Goal: Register for event/course

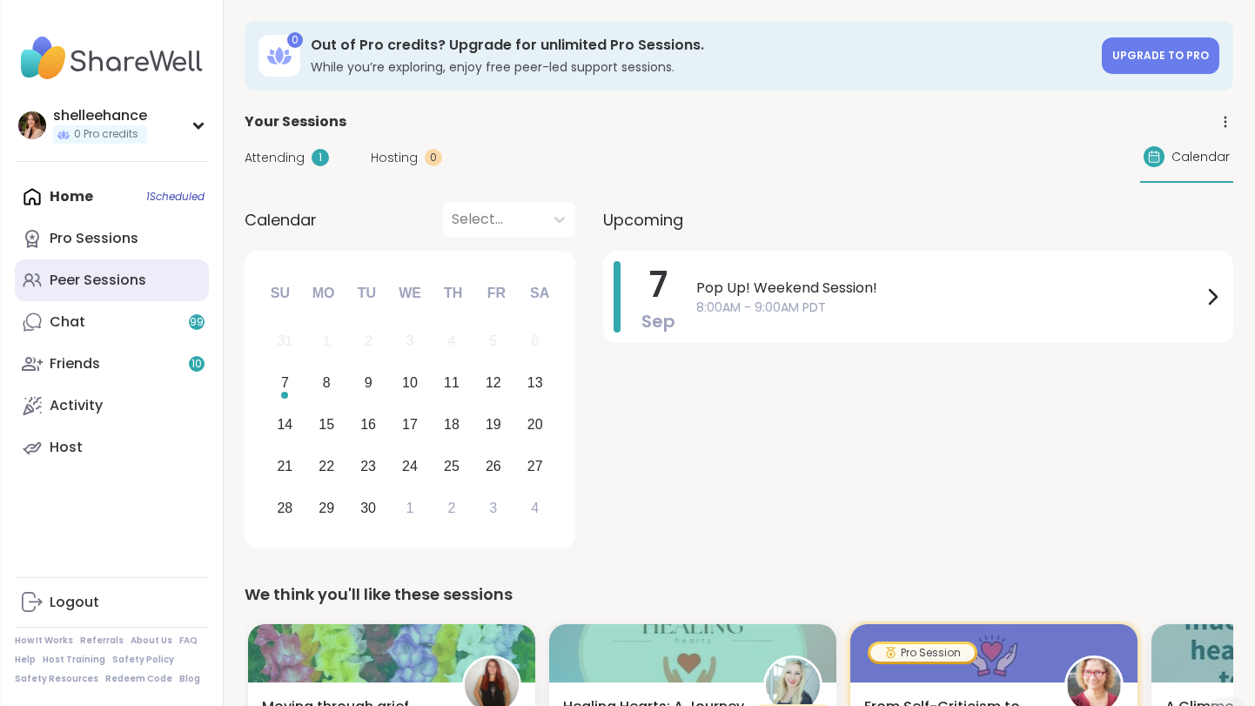
click at [164, 284] on link "Peer Sessions" at bounding box center [112, 280] width 194 height 42
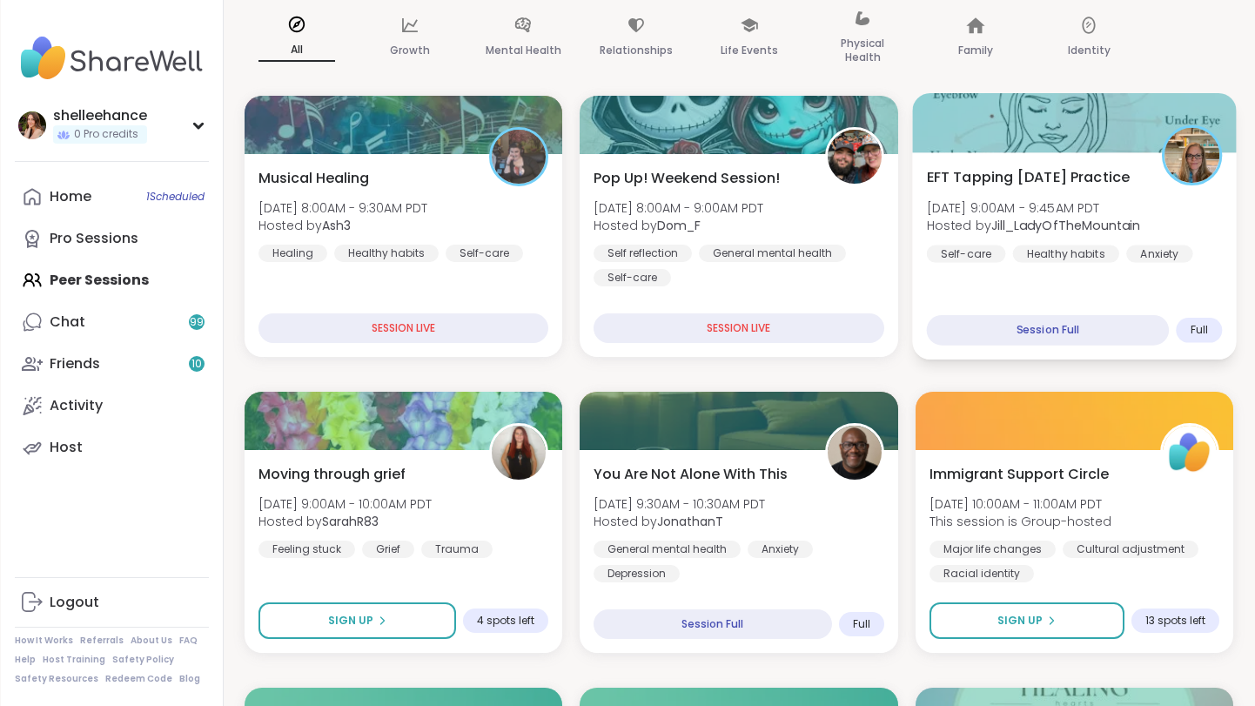
scroll to position [158, 0]
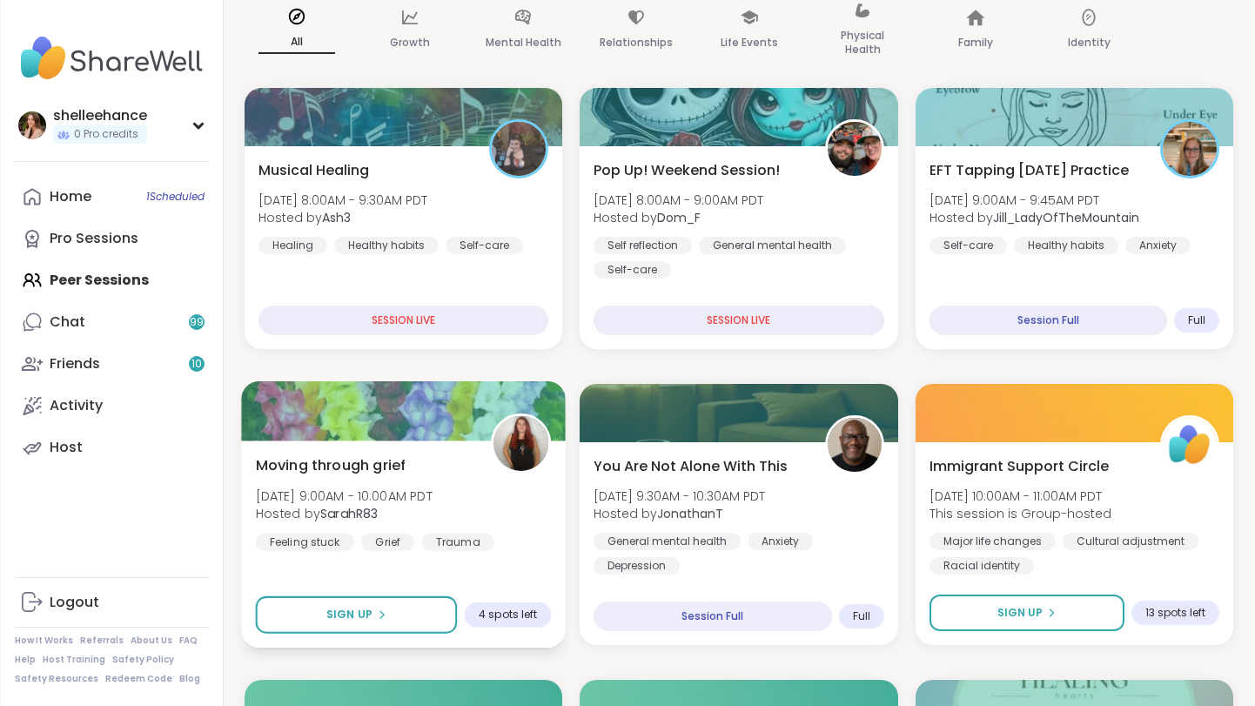
click at [542, 521] on div "Moving through grief [DATE] 9:00AM - 10:00AM PDT Hosted by SarahR83 Feeling stu…" at bounding box center [404, 502] width 296 height 96
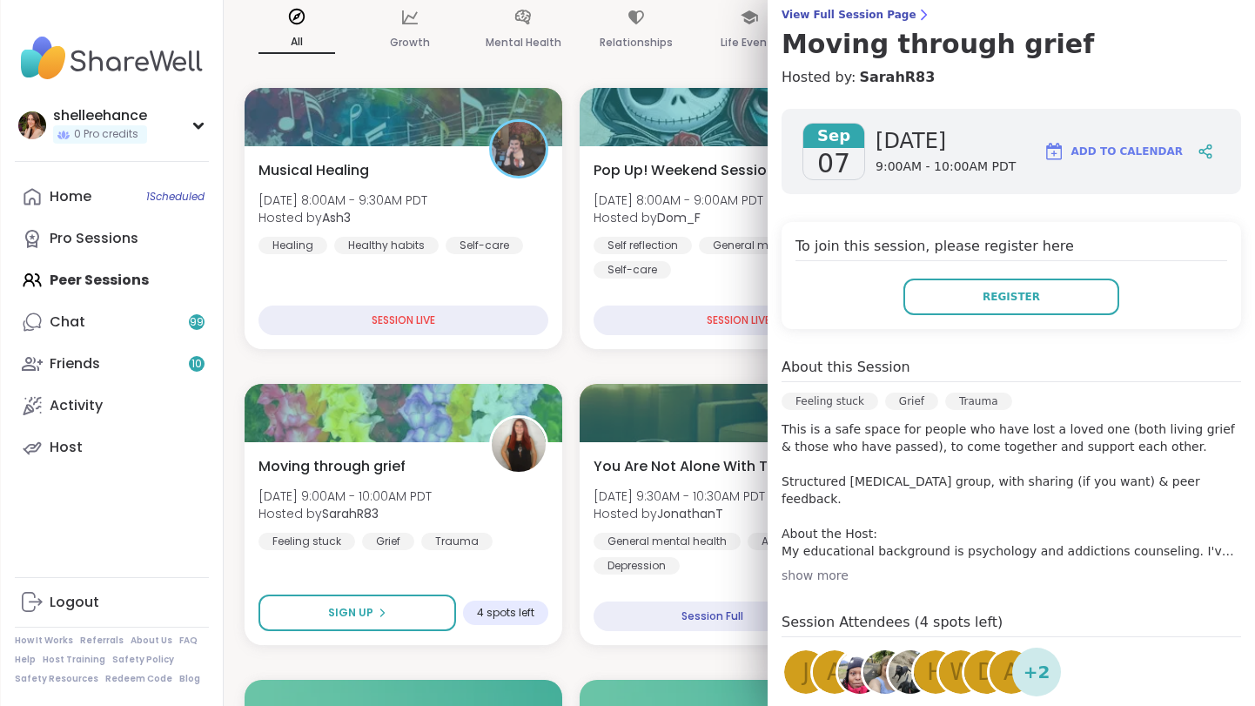
scroll to position [235, 0]
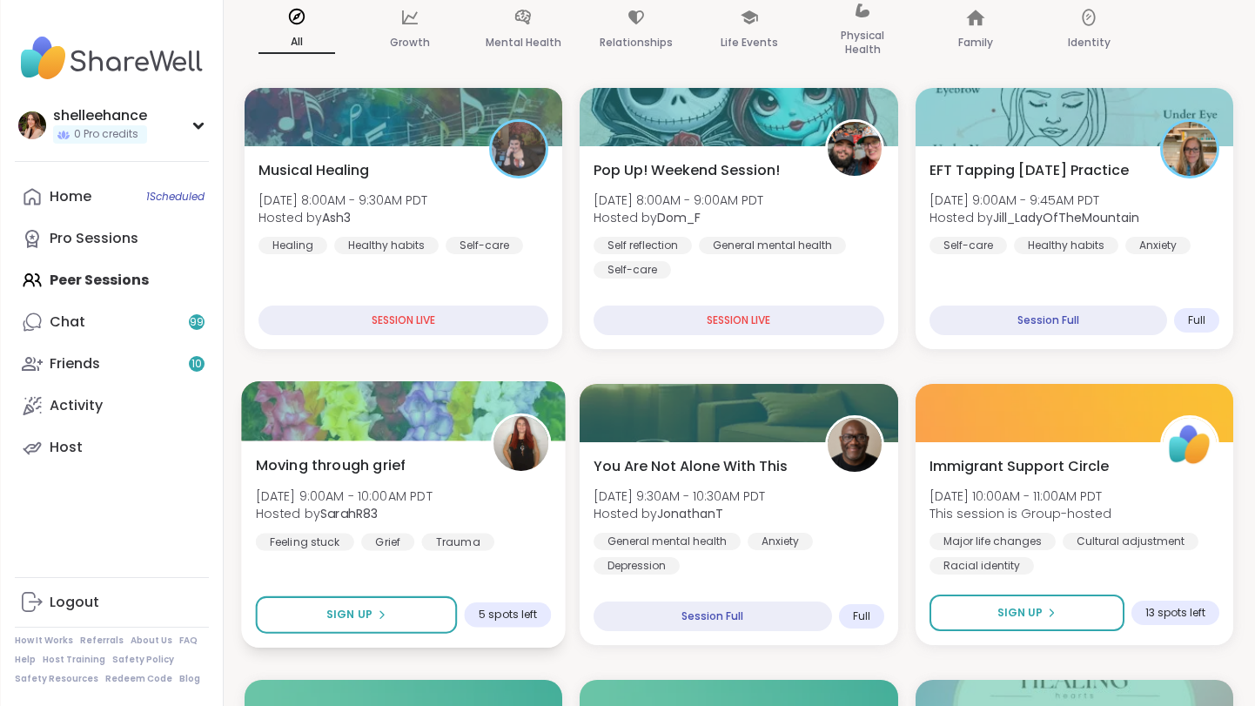
click at [516, 472] on div at bounding box center [521, 444] width 60 height 60
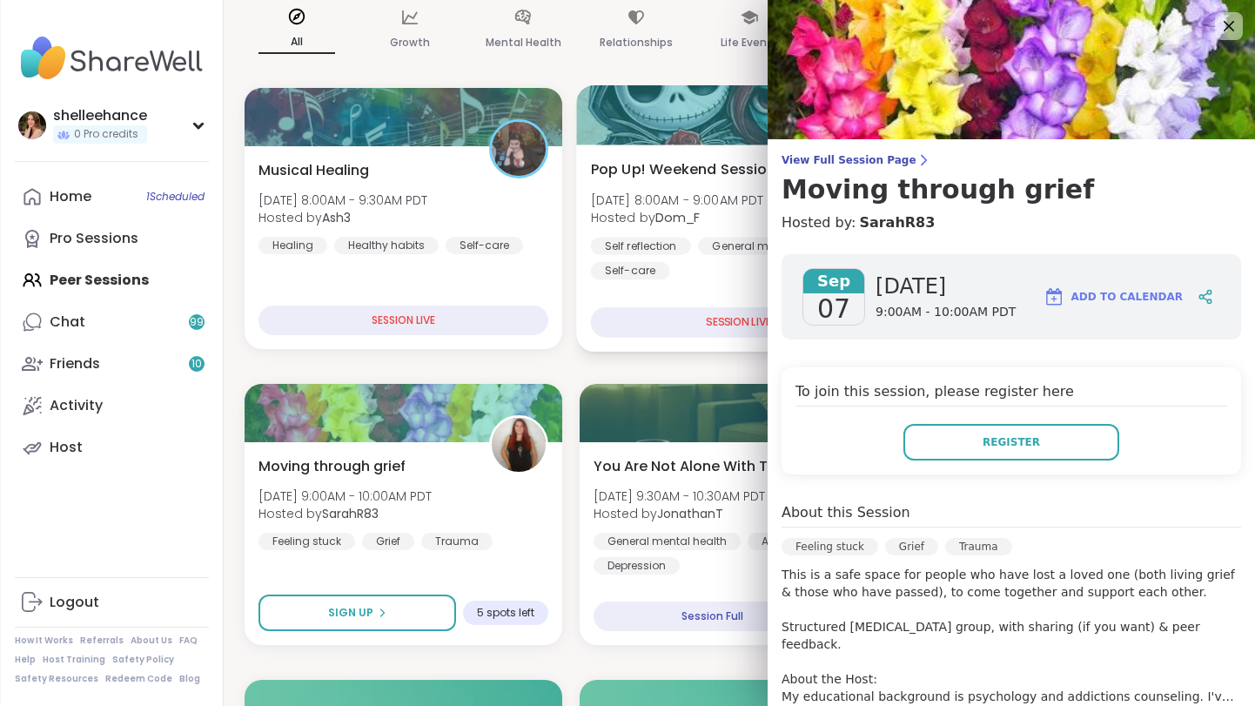
click at [696, 341] on div "Pop Up! Weekend Session! [PERSON_NAME][DATE] 8:00AM - 9:00AM PDT Hosted by Dom_…" at bounding box center [739, 248] width 325 height 207
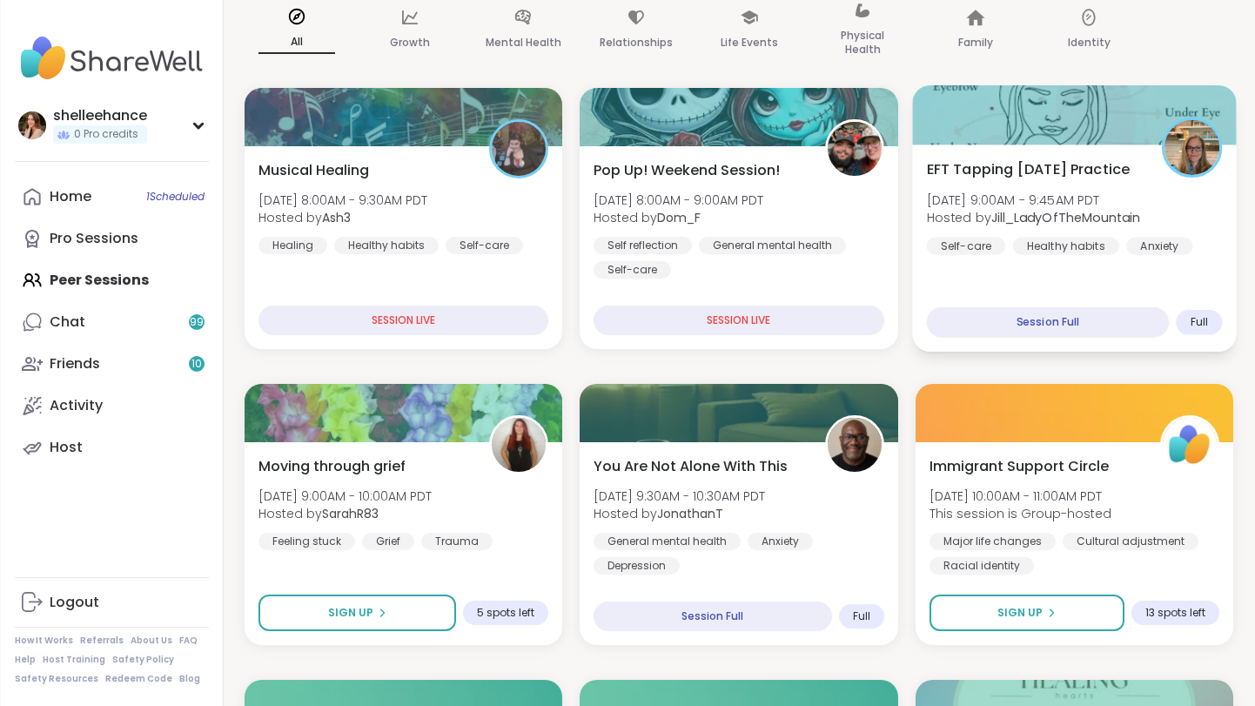
click at [1219, 282] on div "EFT Tapping [DATE] Practice [DATE] 9:00AM - 9:45AM PDT Hosted by [PERSON_NAME] …" at bounding box center [1074, 248] width 325 height 207
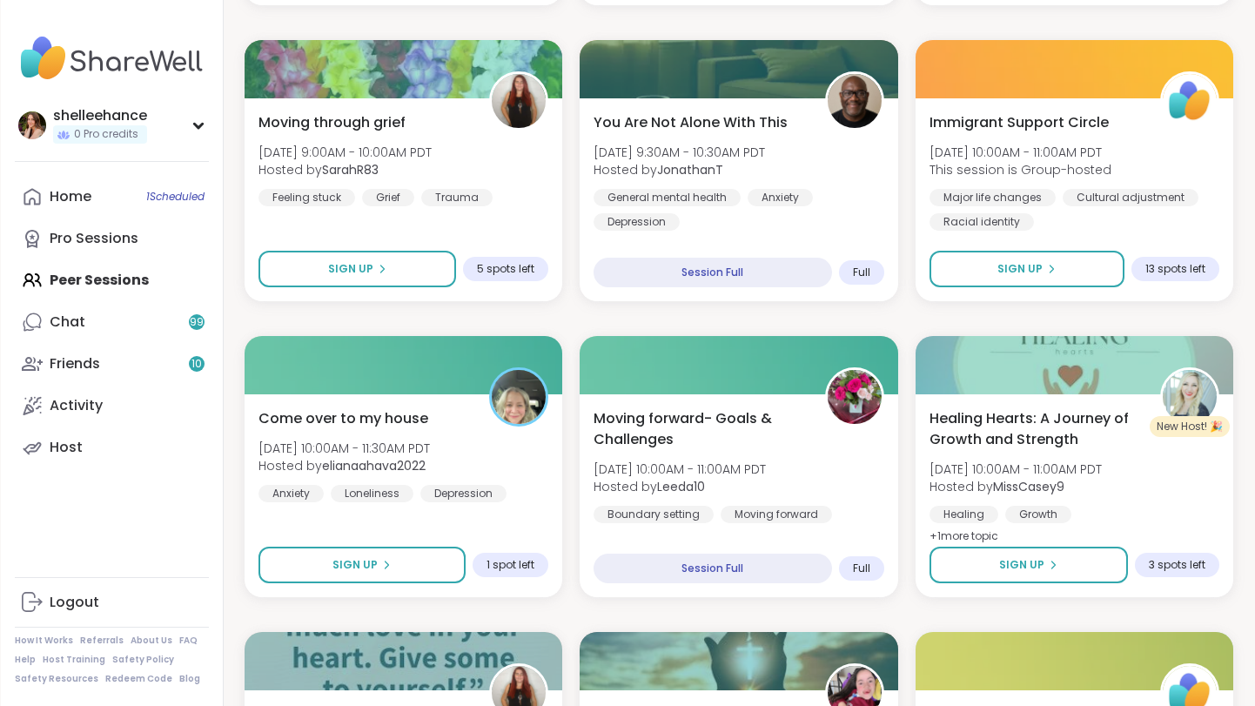
scroll to position [501, 0]
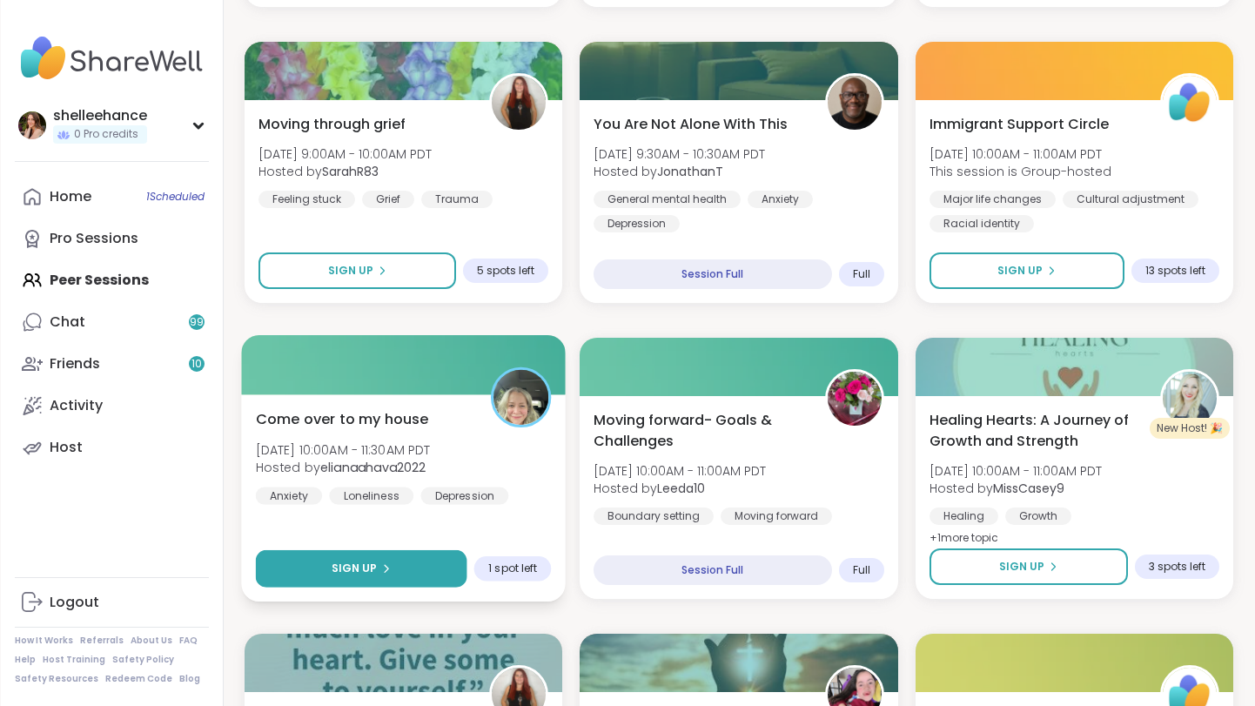
click at [284, 556] on button "Sign Up" at bounding box center [362, 568] width 212 height 37
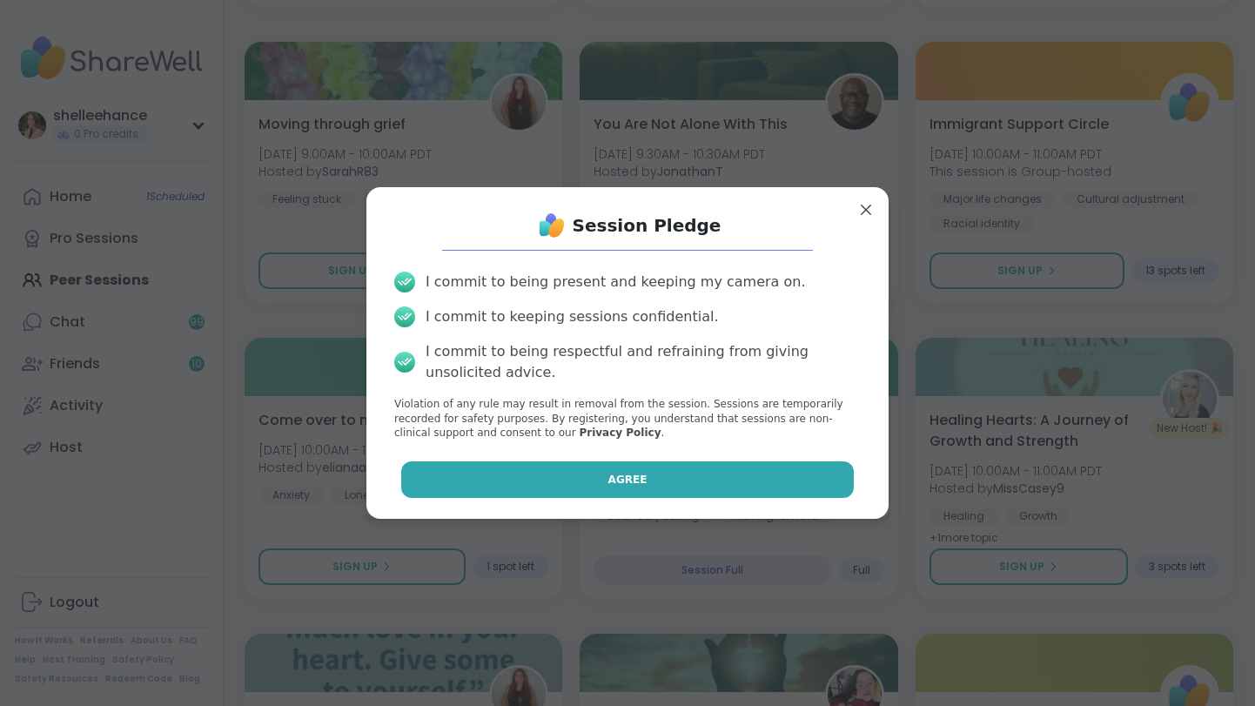
click at [516, 468] on button "Agree" at bounding box center [628, 479] width 454 height 37
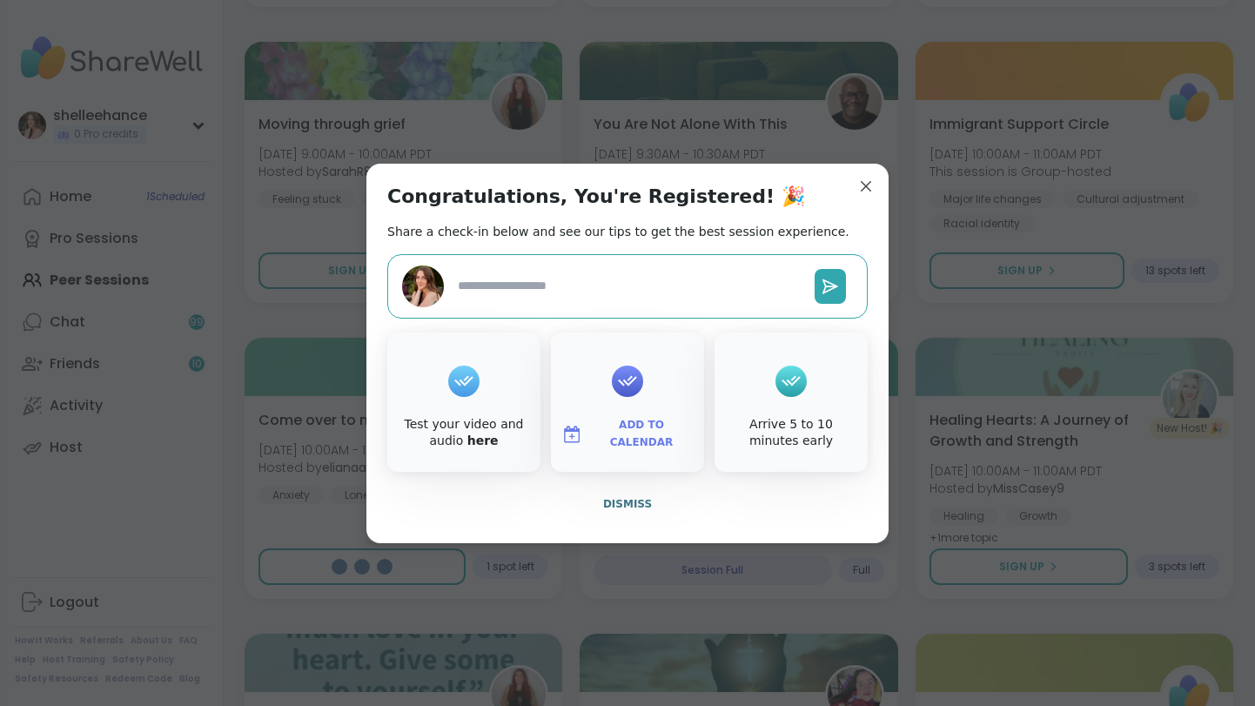
type textarea "*"
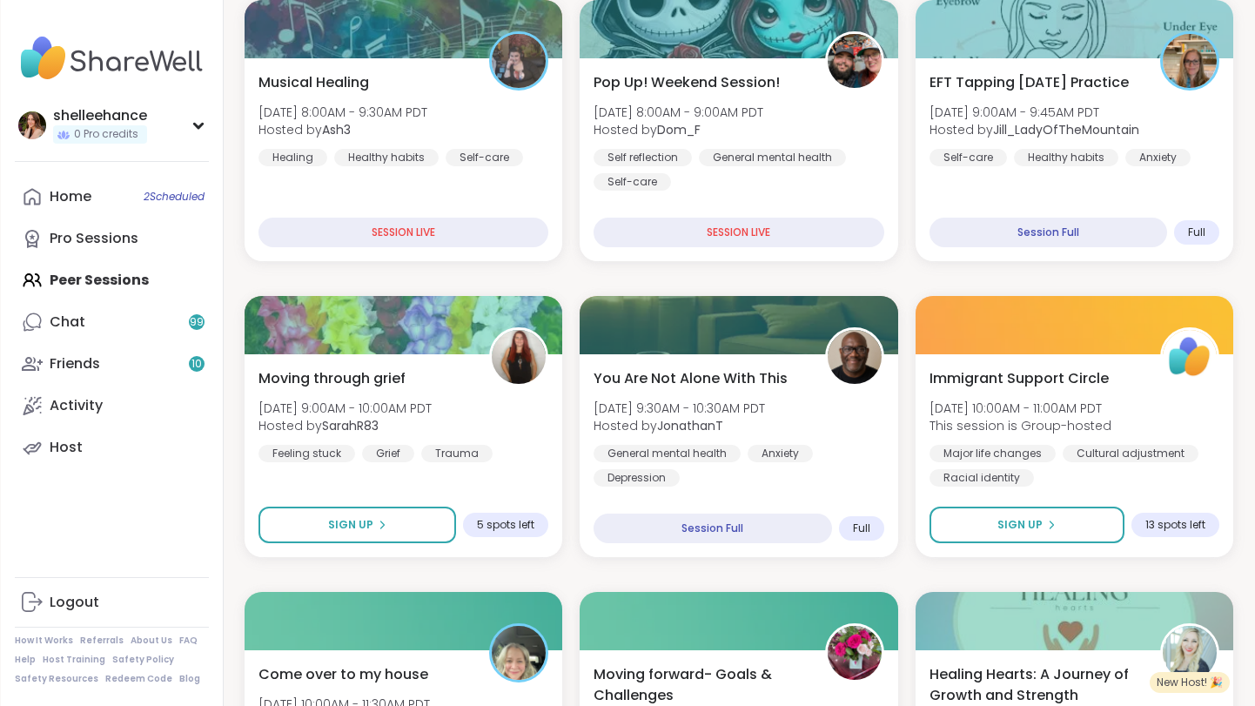
scroll to position [270, 0]
